Goal: Complete application form: Complete application form

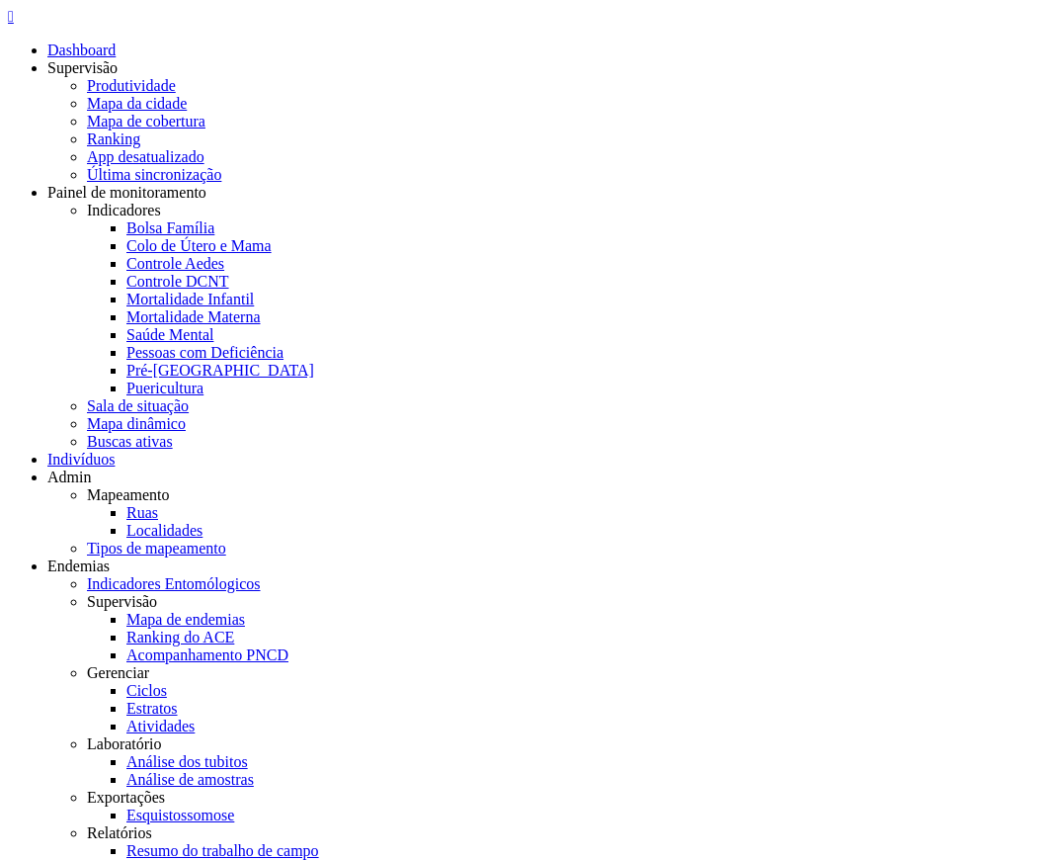
drag, startPoint x: 290, startPoint y: 742, endPoint x: 513, endPoint y: 732, distance: 223.5
drag, startPoint x: 535, startPoint y: 738, endPoint x: 739, endPoint y: 738, distance: 204.5
copy legend "Município e UF de nascimento"
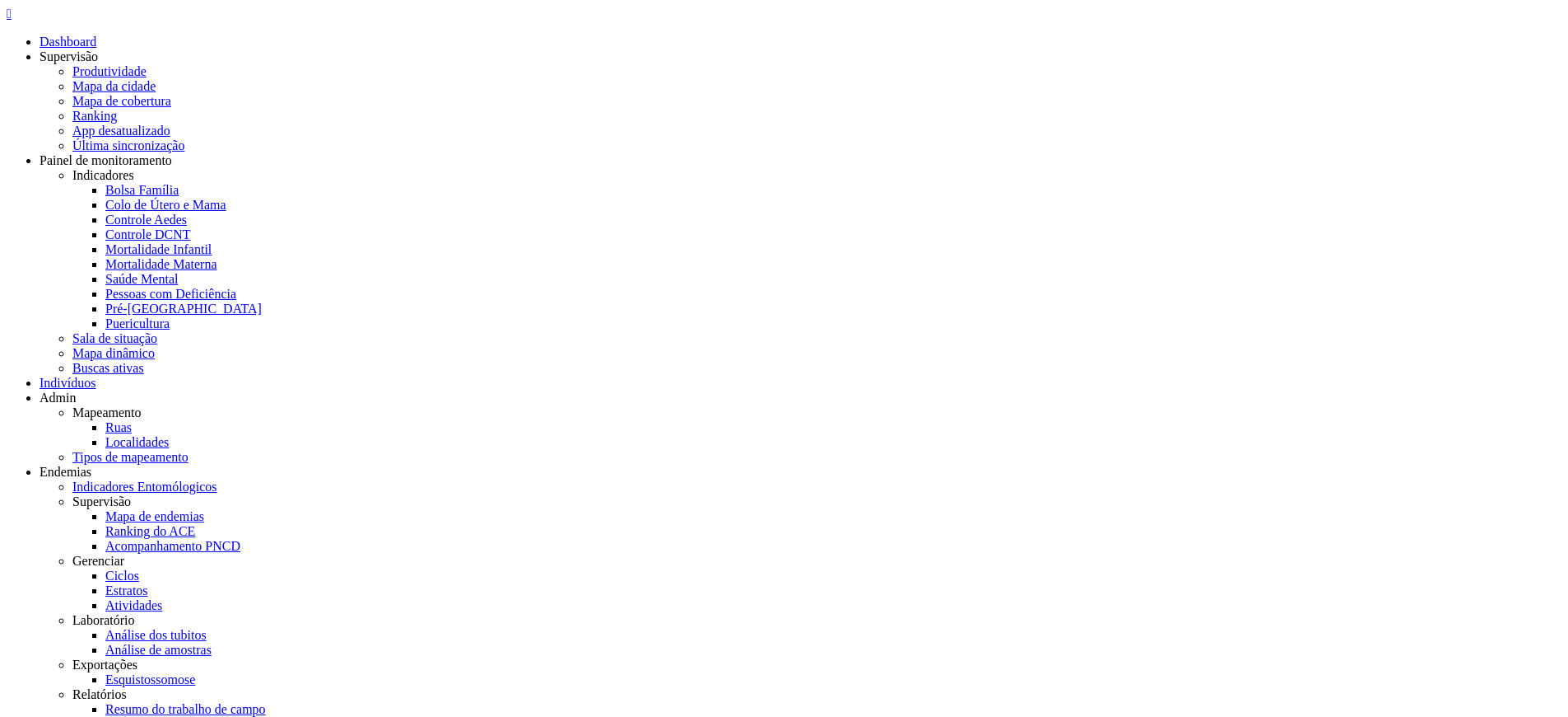
type input "**********"
select select "*"
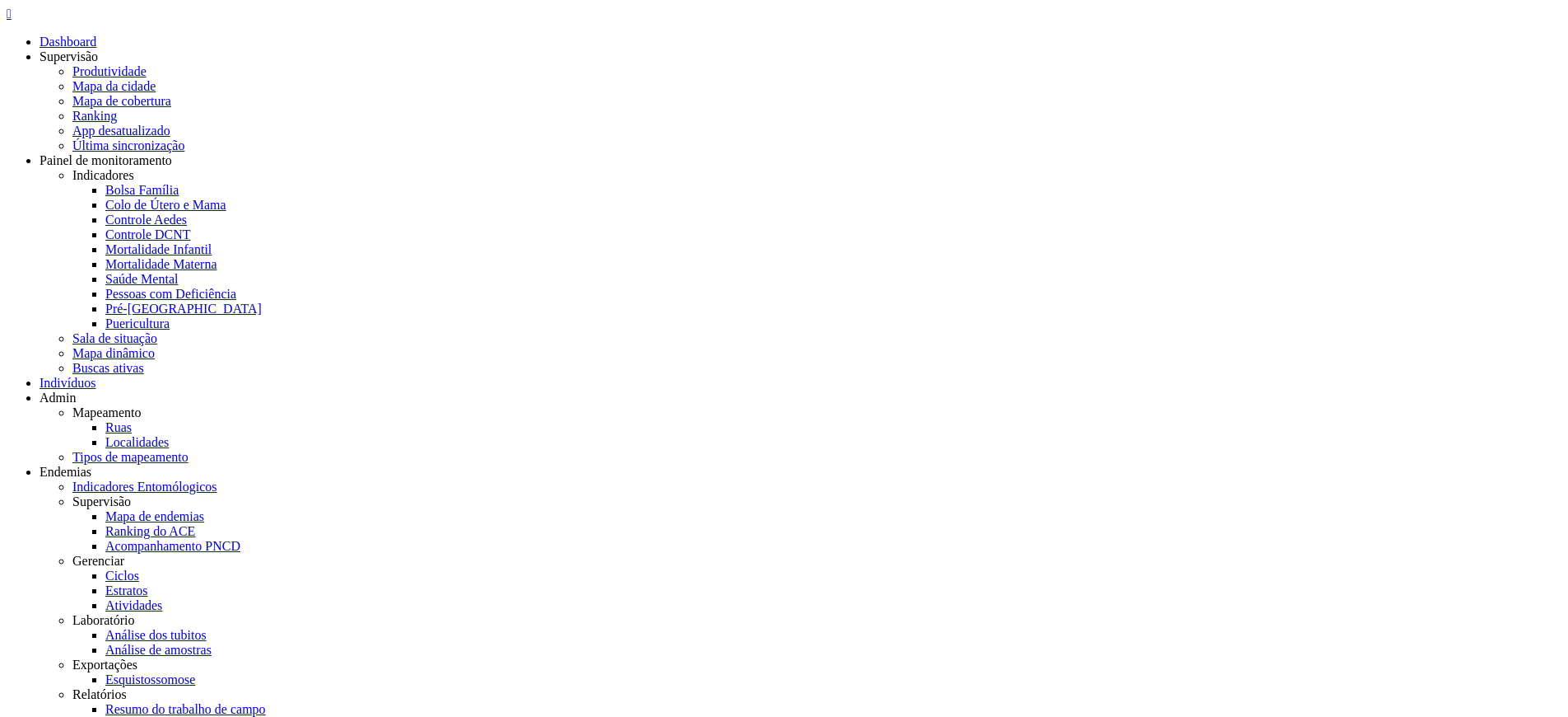
type input "**********"
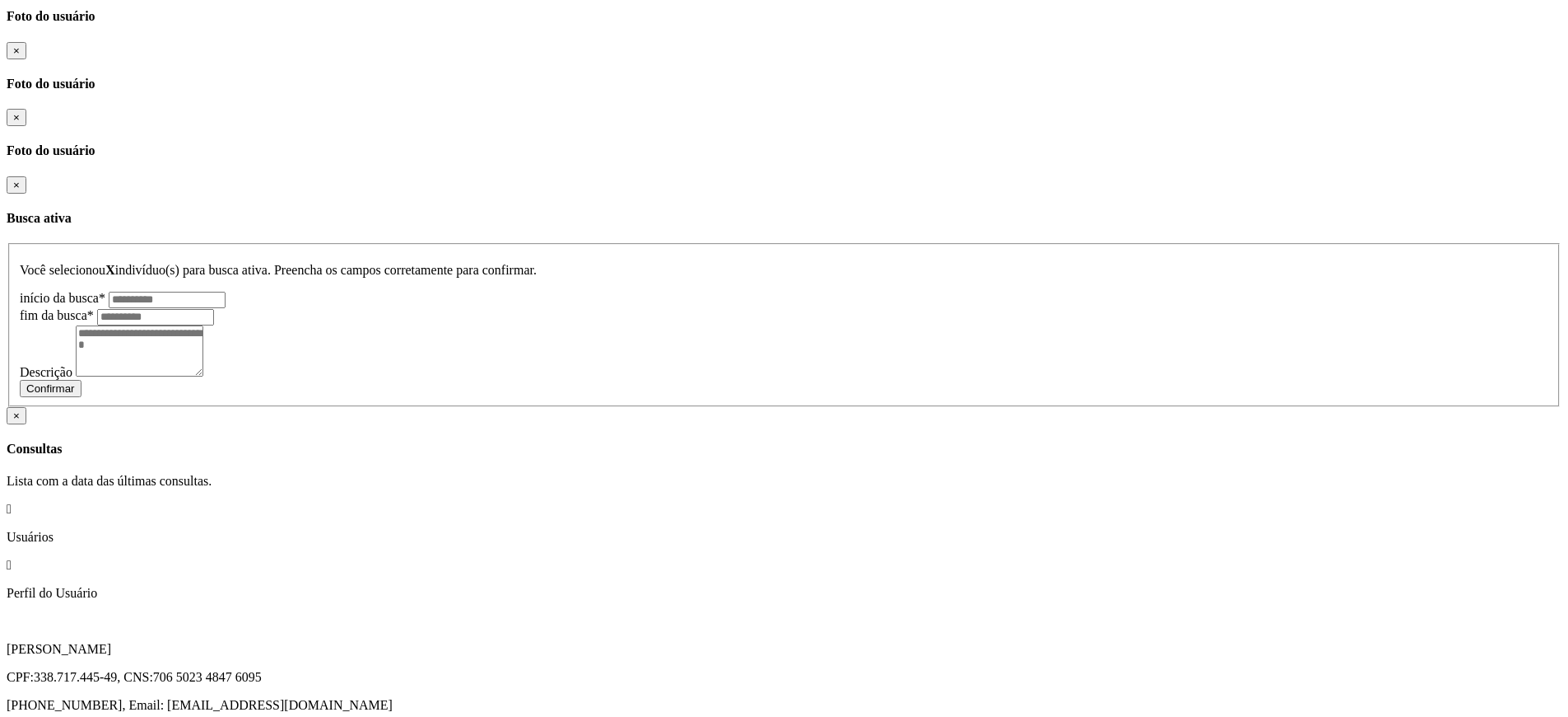
scroll to position [2076, 0]
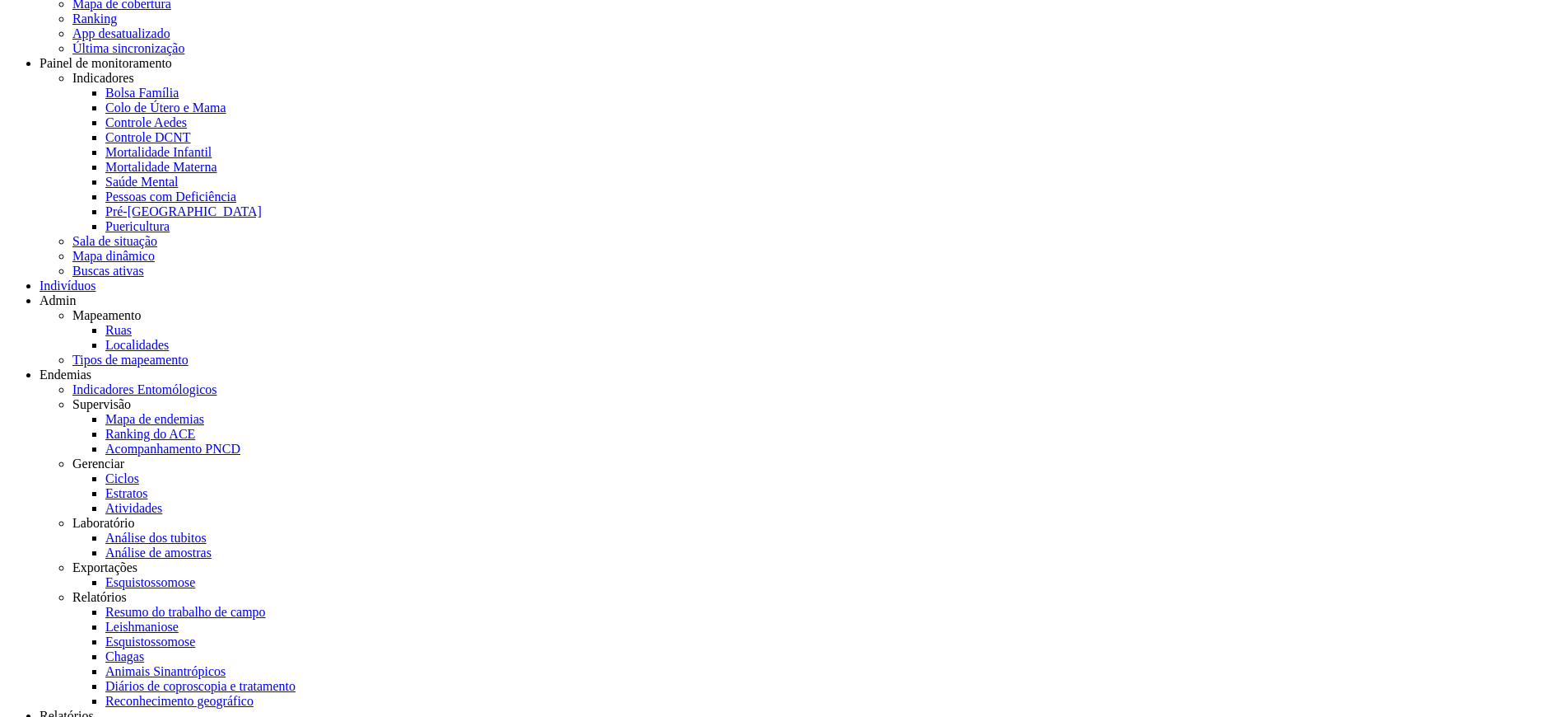
scroll to position [198, 0]
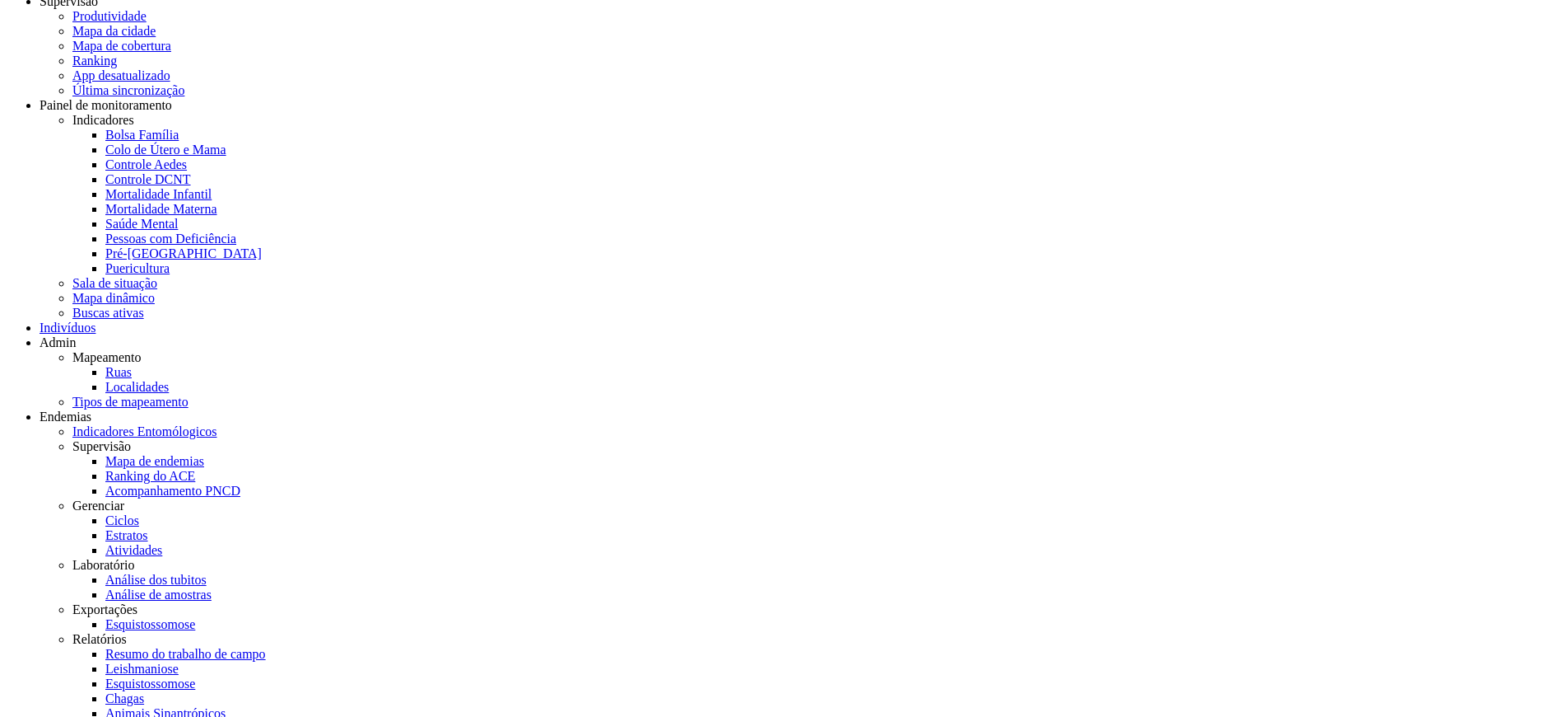
scroll to position [99, 0]
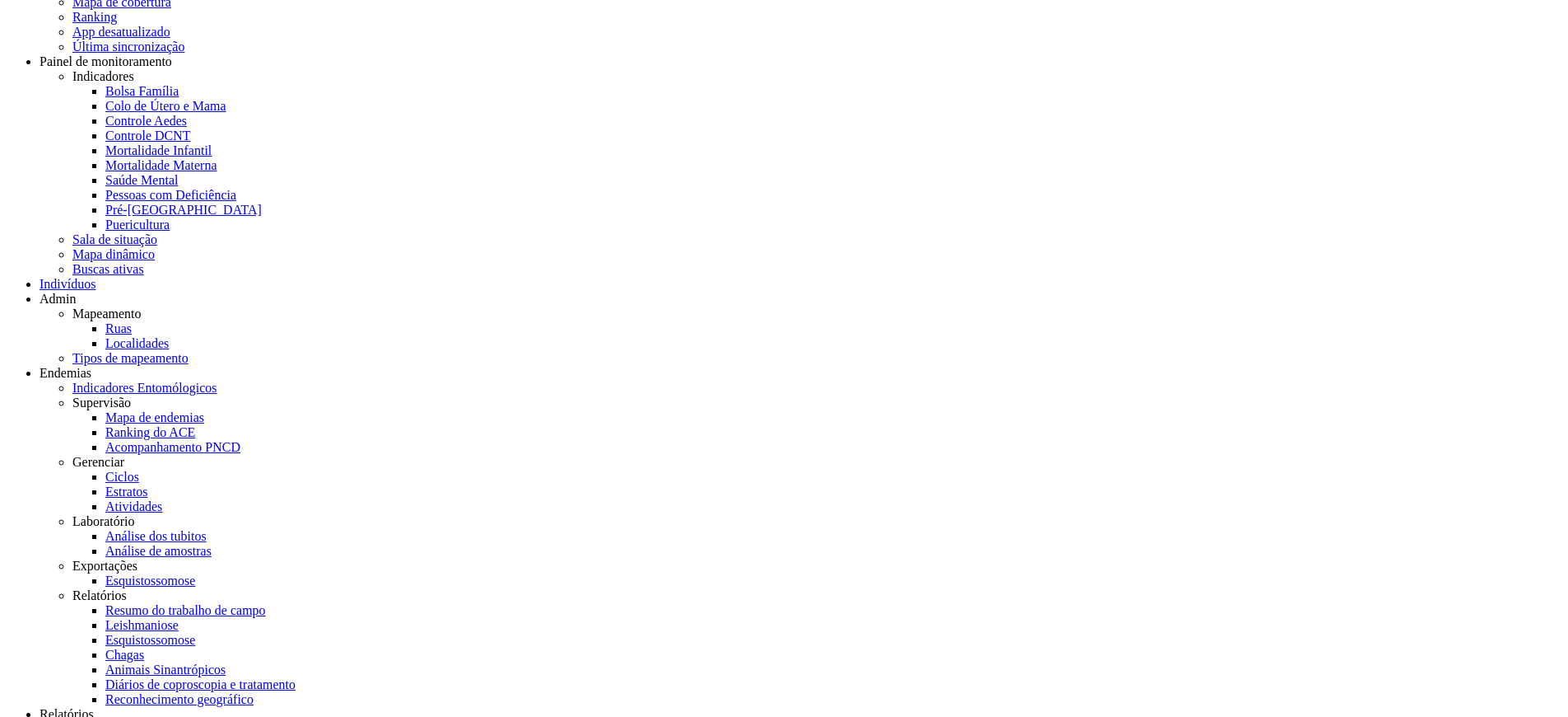
drag, startPoint x: 981, startPoint y: 392, endPoint x: 1077, endPoint y: 383, distance: 96.4
copy legend "É o responsável?"
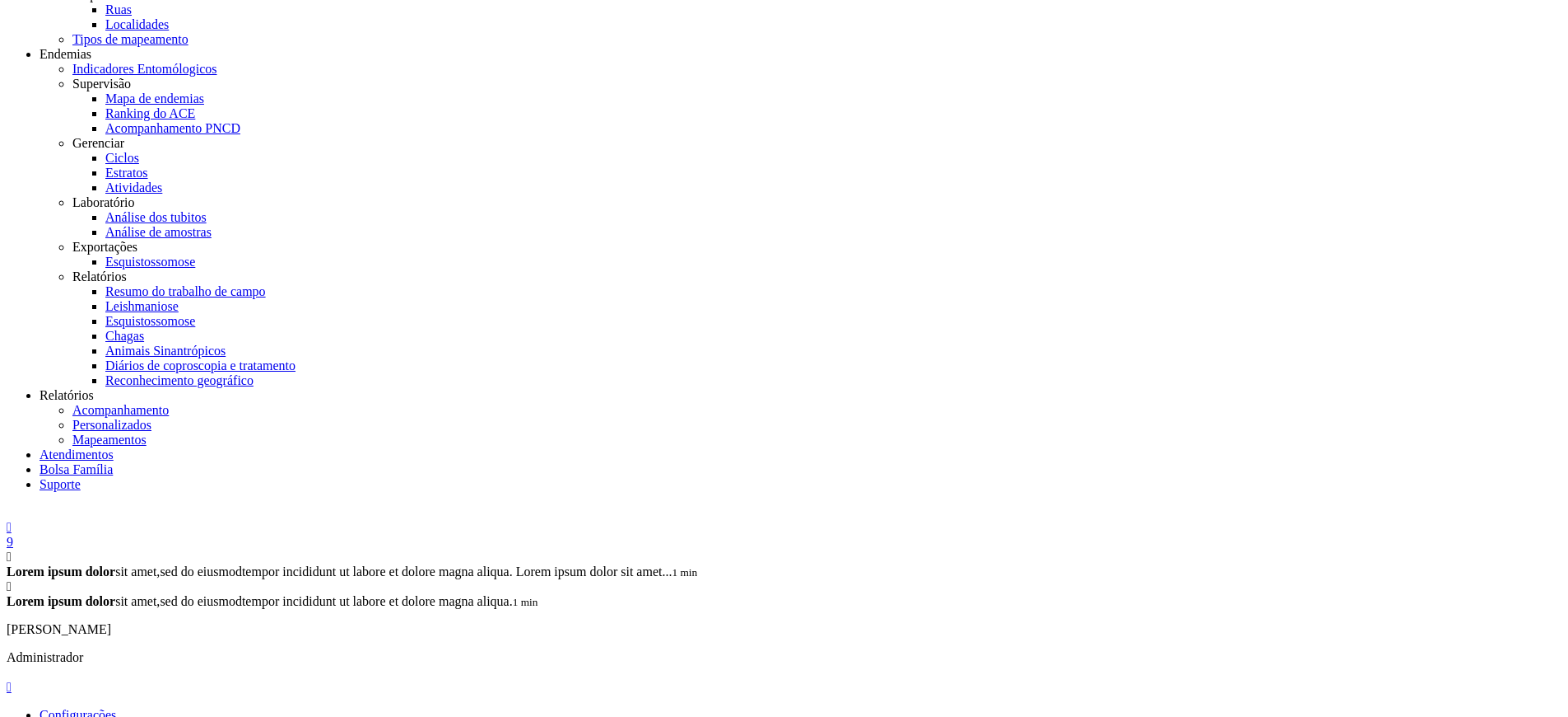
scroll to position [0, 0]
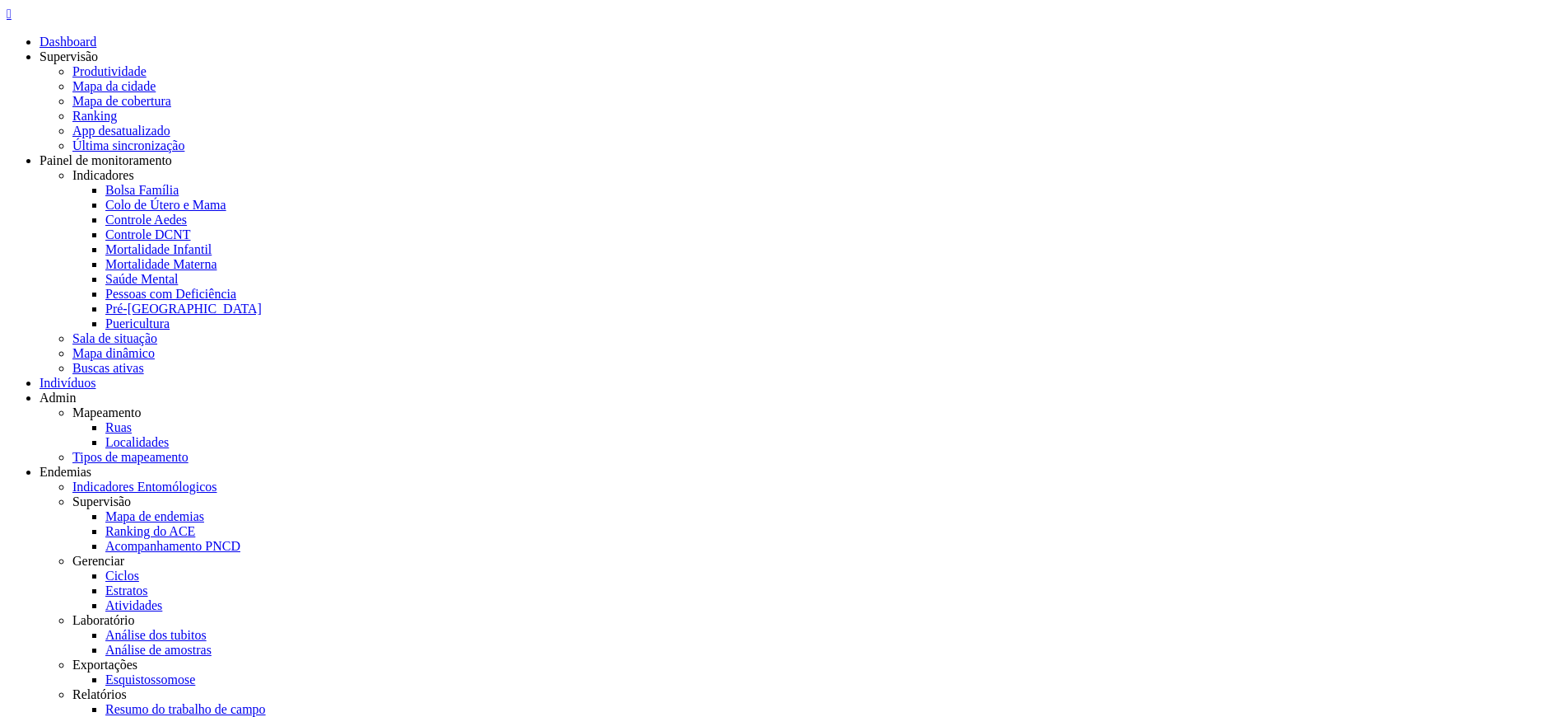
copy legend "Microarea"
